Goal: Communication & Community: Participate in discussion

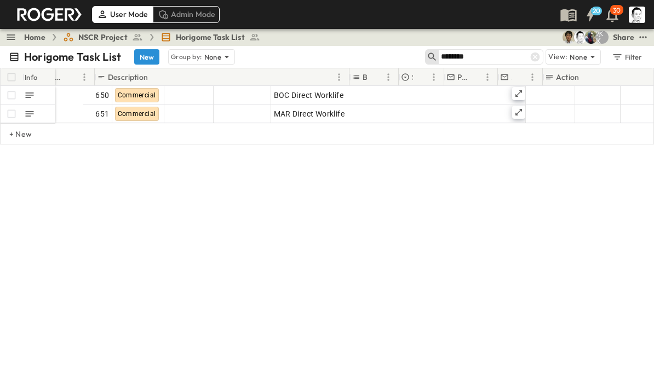
scroll to position [0, 176]
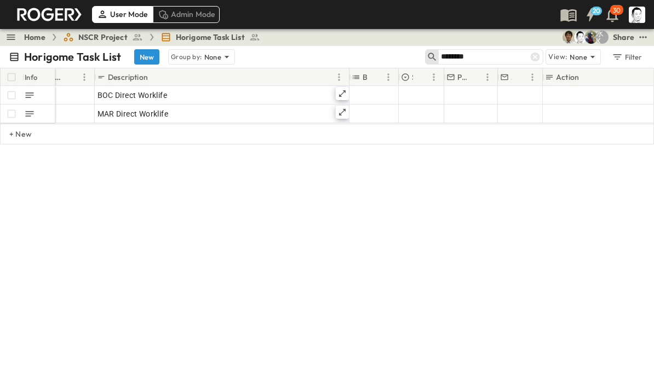
click at [539, 54] on icon at bounding box center [534, 56] width 11 height 11
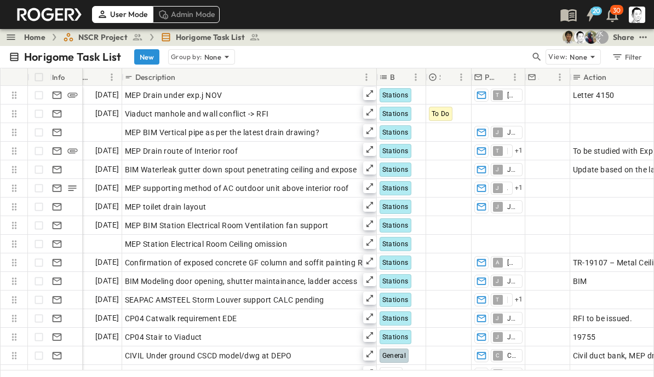
click at [536, 55] on icon "button" at bounding box center [536, 56] width 11 height 11
click at [502, 57] on input "text" at bounding box center [479, 57] width 77 height 16
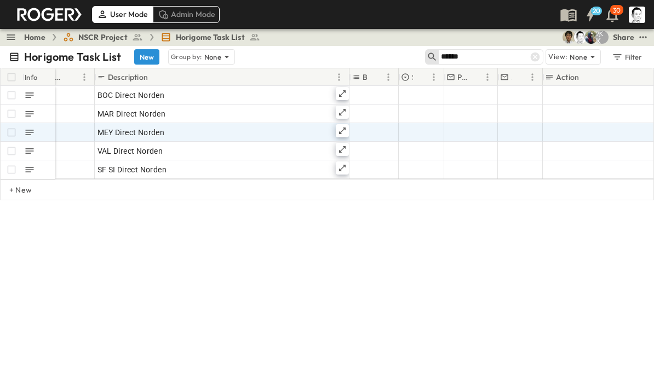
type input "******"
click at [350, 125] on div "Select Building" at bounding box center [374, 133] width 48 height 18
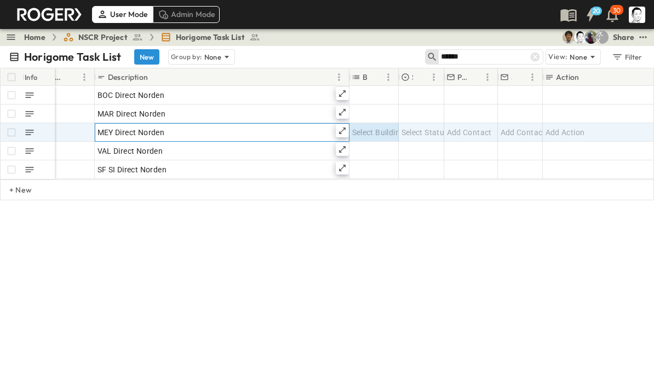
click at [338, 132] on icon at bounding box center [342, 130] width 9 height 9
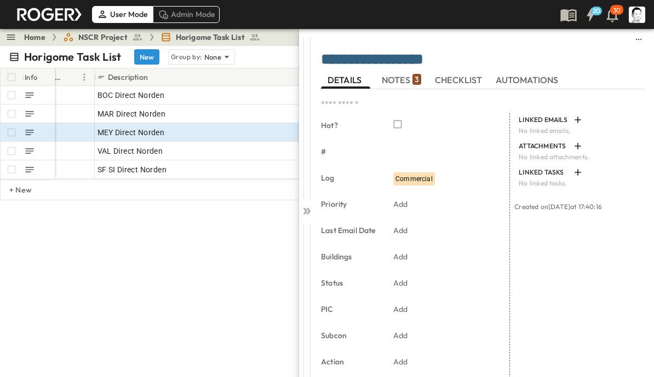
click at [403, 79] on span "NOTES 3" at bounding box center [401, 80] width 39 height 10
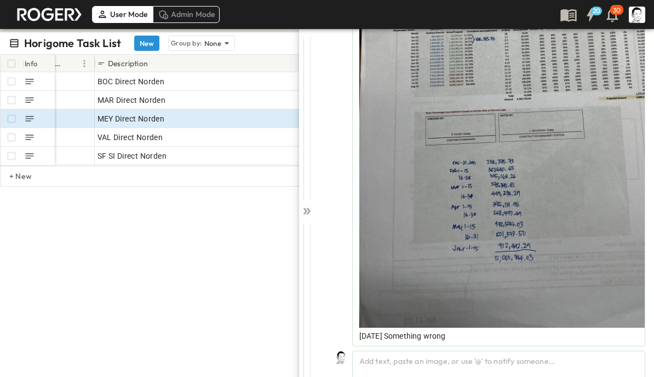
scroll to position [1102, 0]
click at [435, 363] on div "Add text, paste an image, or use '@' to notify someone..." at bounding box center [498, 365] width 293 height 28
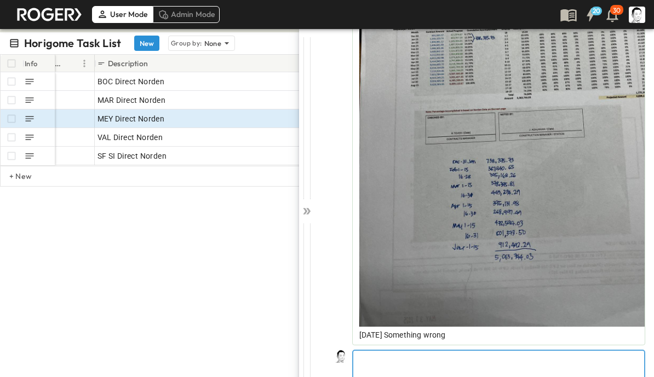
click at [530, 363] on p at bounding box center [499, 359] width 280 height 11
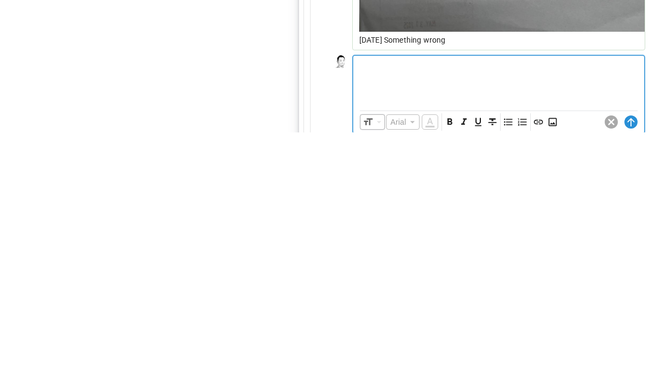
scroll to position [1153, 0]
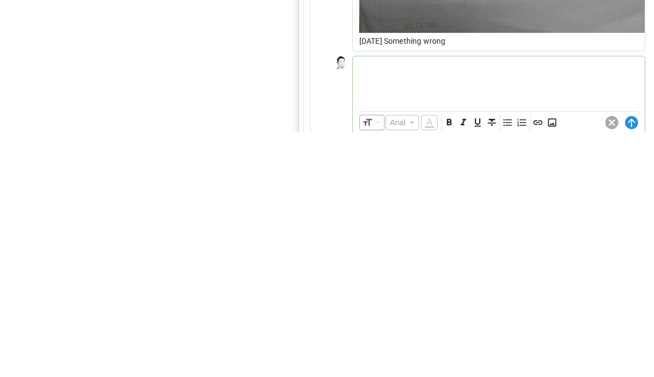
click at [553, 362] on icon "Insert Image" at bounding box center [551, 367] width 11 height 11
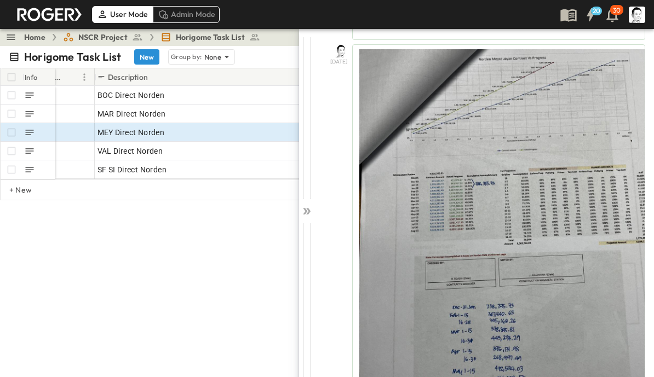
scroll to position [1088, 0]
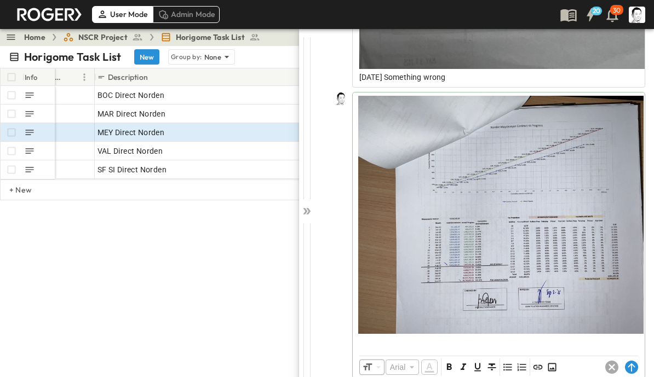
click at [631, 364] on icon at bounding box center [630, 368] width 7 height 8
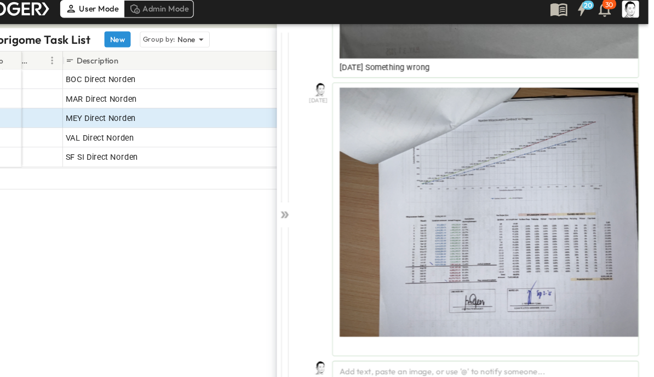
scroll to position [0, 0]
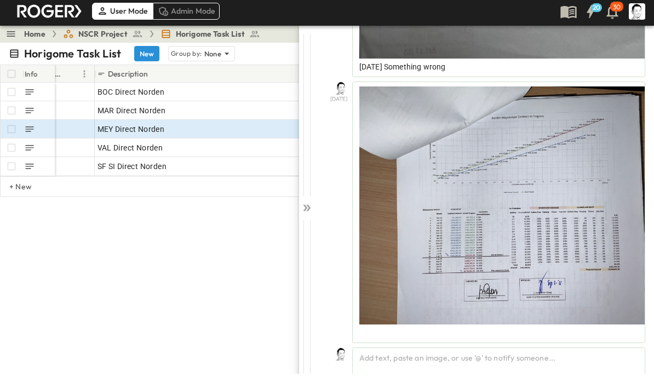
click at [308, 208] on icon at bounding box center [306, 211] width 11 height 11
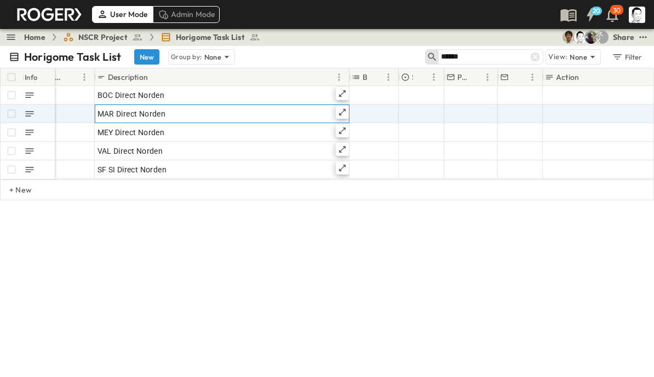
click at [344, 112] on icon at bounding box center [342, 112] width 9 height 9
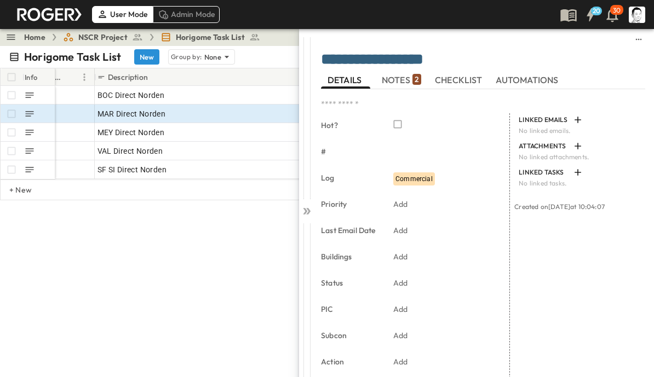
click at [406, 75] on span "NOTES 2" at bounding box center [401, 80] width 39 height 10
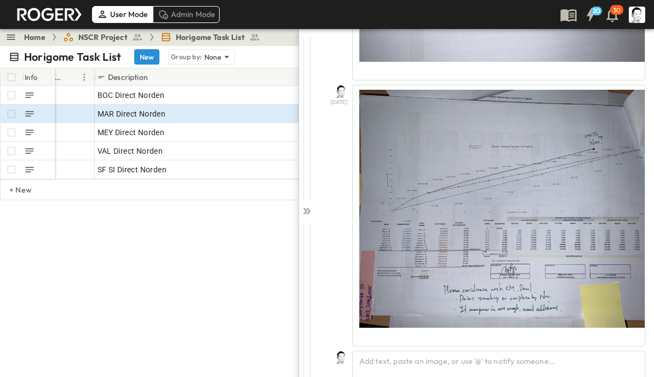
scroll to position [280, 0]
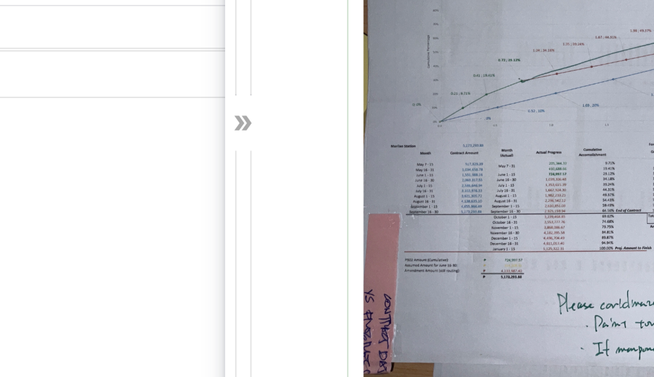
click at [301, 206] on icon at bounding box center [306, 211] width 11 height 11
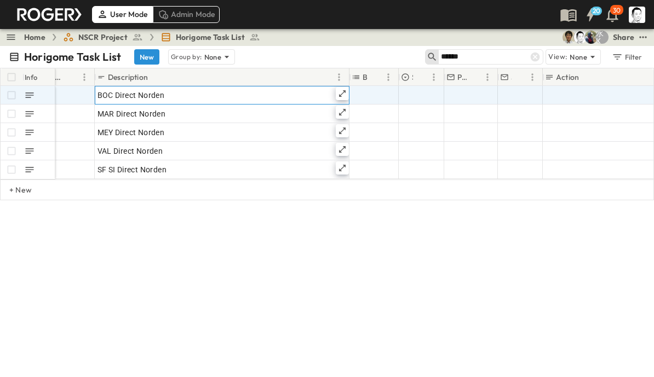
click at [345, 92] on icon at bounding box center [342, 93] width 9 height 9
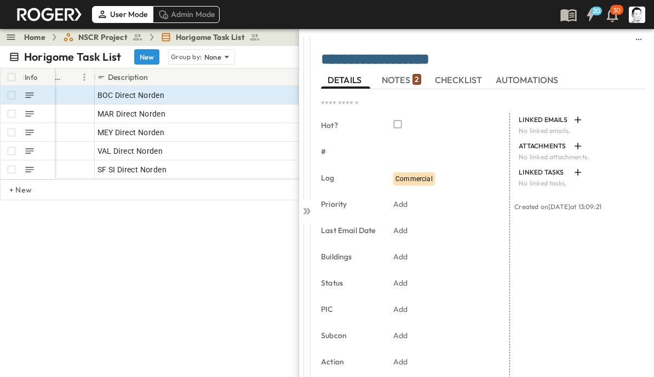
click at [397, 83] on span "NOTES 2" at bounding box center [401, 80] width 39 height 10
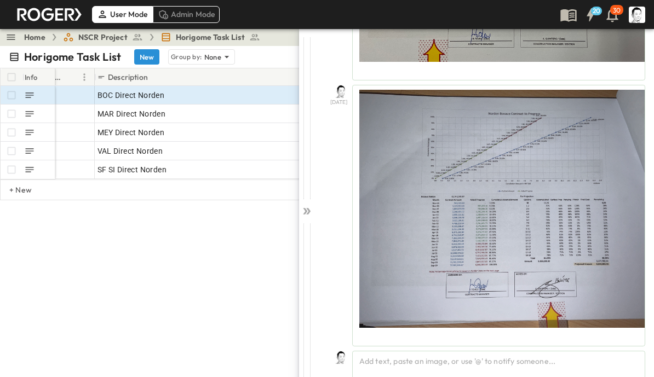
scroll to position [9, 0]
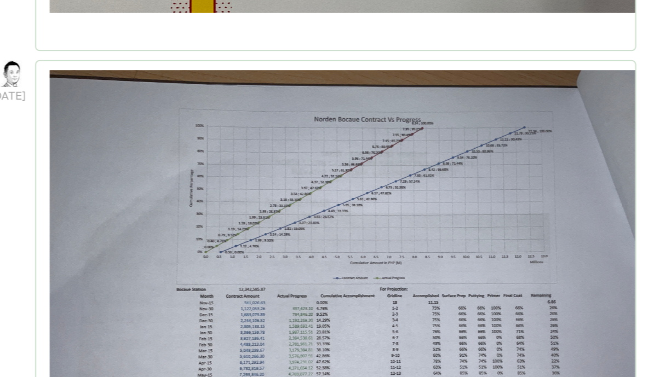
click at [314, 64] on div "**********" at bounding box center [483, 208] width 339 height 361
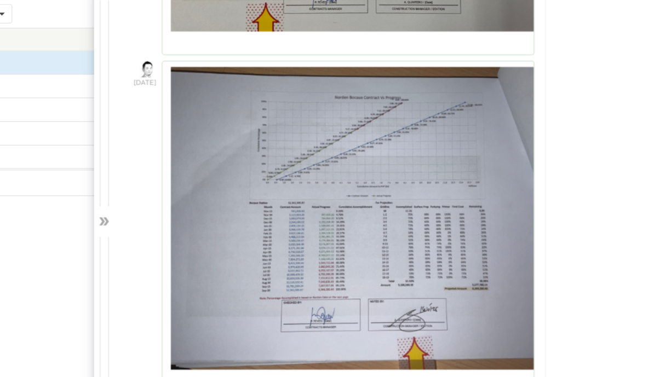
scroll to position [0, 0]
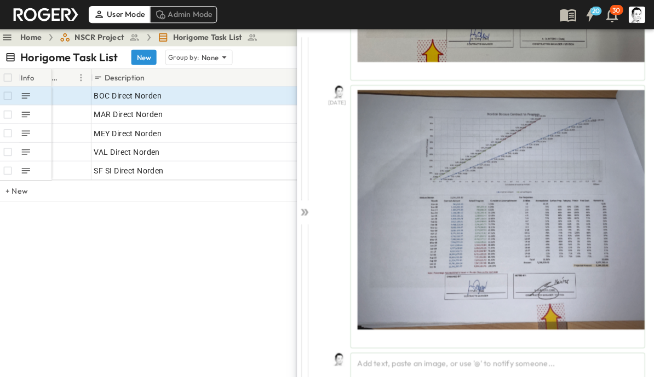
click at [303, 214] on icon at bounding box center [305, 211] width 4 height 7
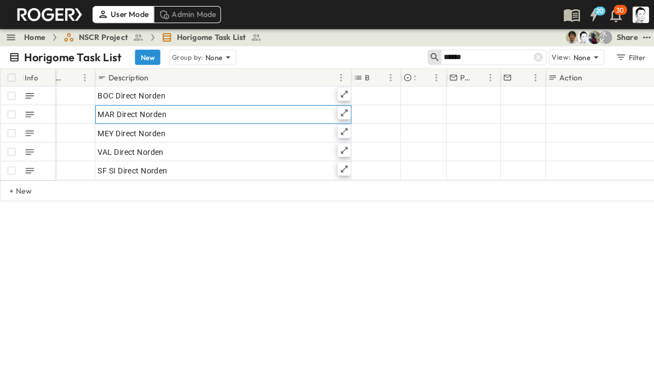
click at [344, 116] on icon at bounding box center [342, 112] width 9 height 9
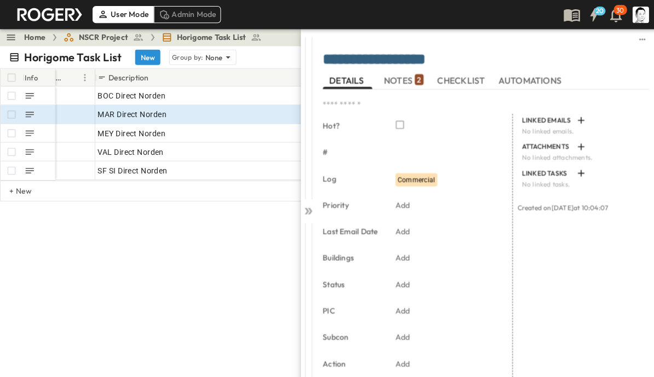
click at [408, 85] on span "NOTES 2" at bounding box center [401, 80] width 39 height 10
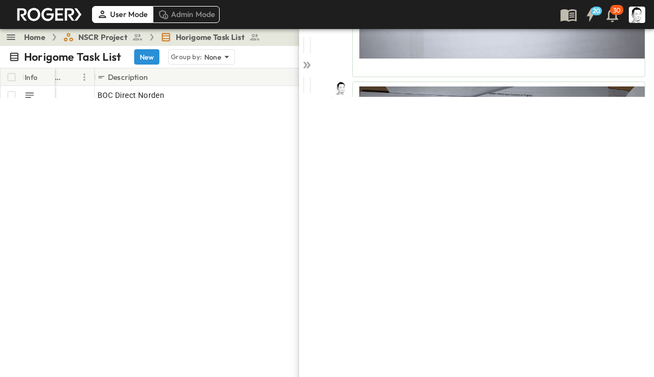
click at [303, 70] on icon at bounding box center [306, 65] width 11 height 11
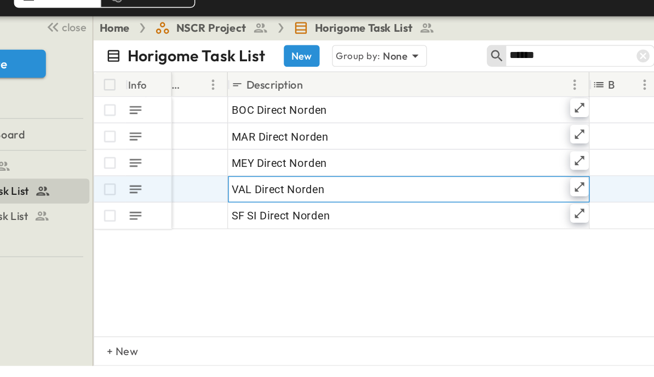
click at [487, 146] on icon at bounding box center [490, 149] width 7 height 7
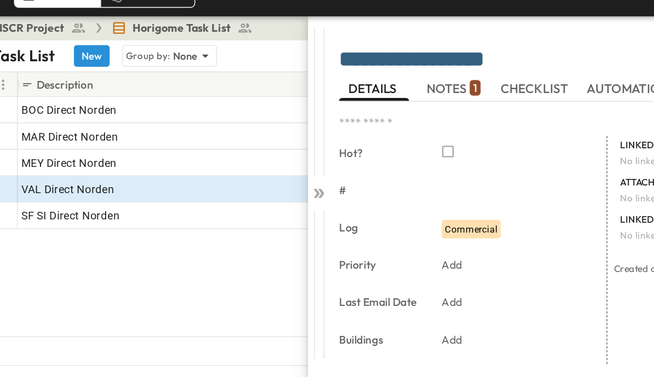
click at [382, 75] on span "NOTES 1" at bounding box center [401, 80] width 38 height 10
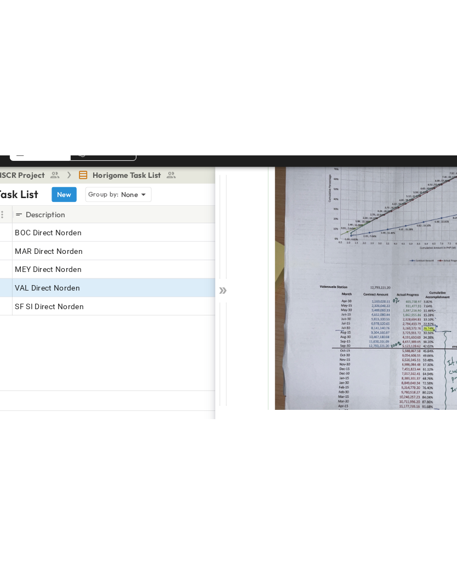
scroll to position [134, 0]
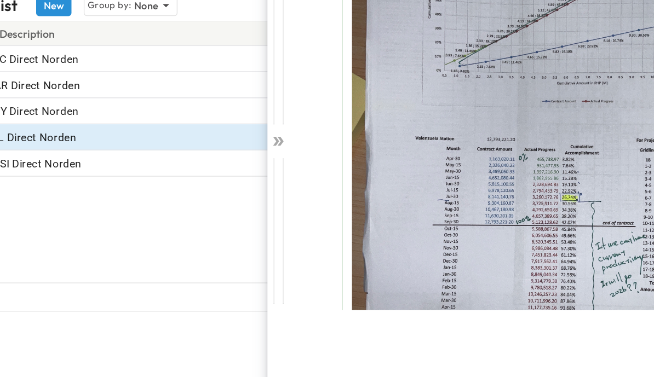
click at [303, 151] on icon at bounding box center [305, 154] width 4 height 7
